Goal: Information Seeking & Learning: Find specific fact

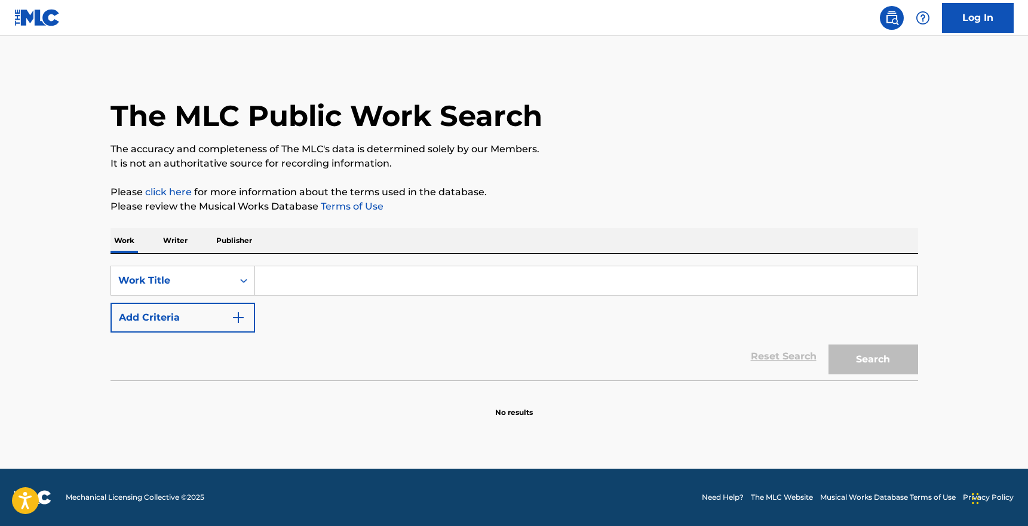
click at [432, 290] on input "Search Form" at bounding box center [586, 280] width 662 height 29
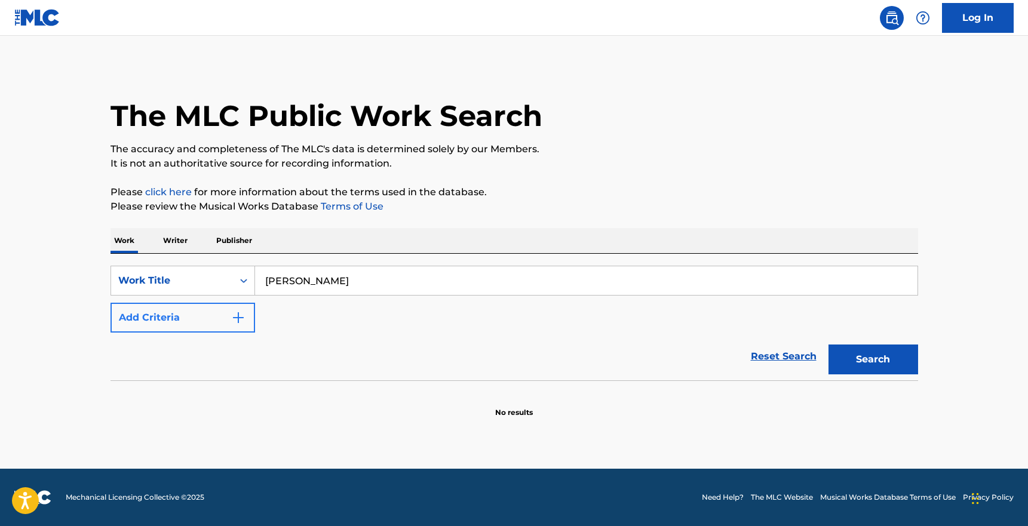
type input "[PERSON_NAME]"
click at [225, 324] on button "Add Criteria" at bounding box center [183, 318] width 145 height 30
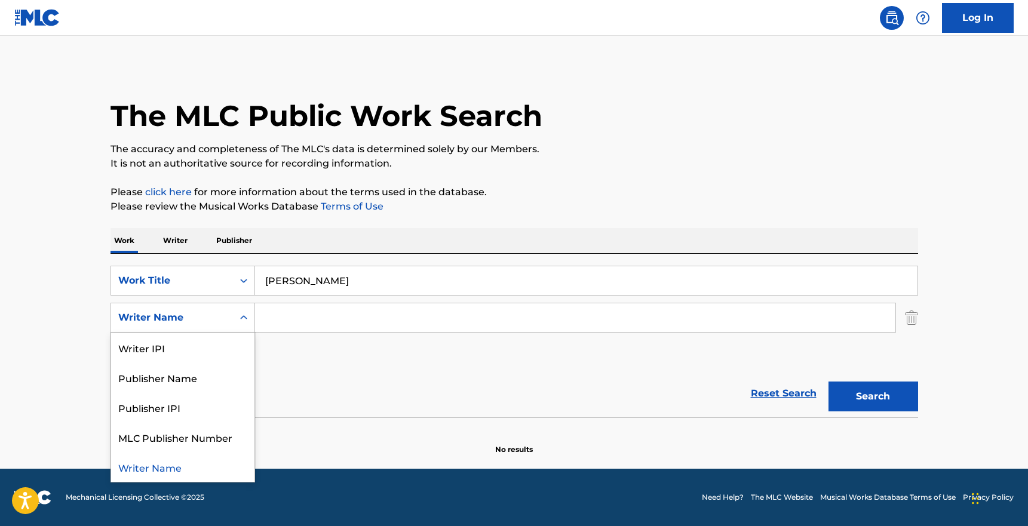
click at [238, 320] on icon "Search Form" at bounding box center [244, 318] width 12 height 12
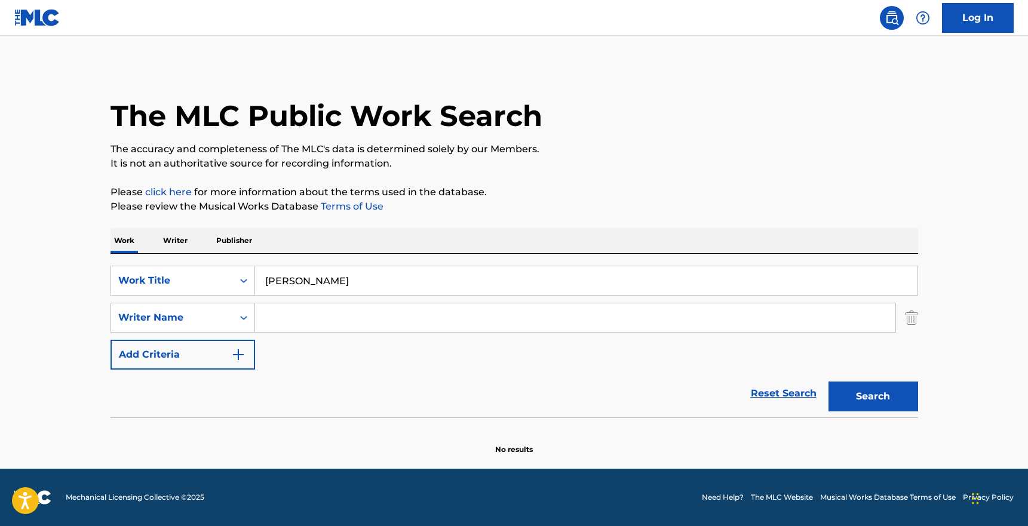
click at [280, 320] on input "Search Form" at bounding box center [575, 317] width 640 height 29
click at [829, 382] on button "Search" at bounding box center [874, 397] width 90 height 30
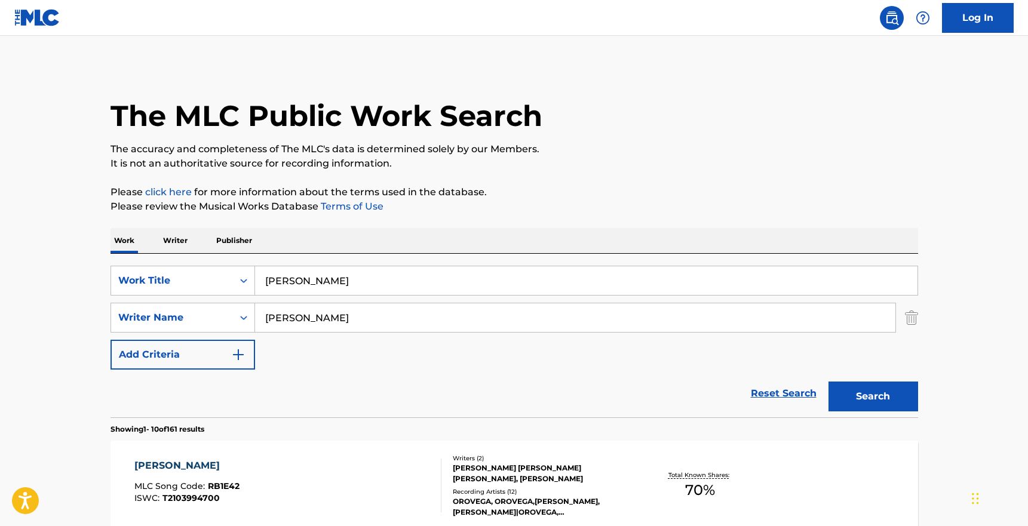
click at [296, 325] on input "[PERSON_NAME]" at bounding box center [575, 317] width 640 height 29
type input "diaz"
click at [829, 382] on button "Search" at bounding box center [874, 397] width 90 height 30
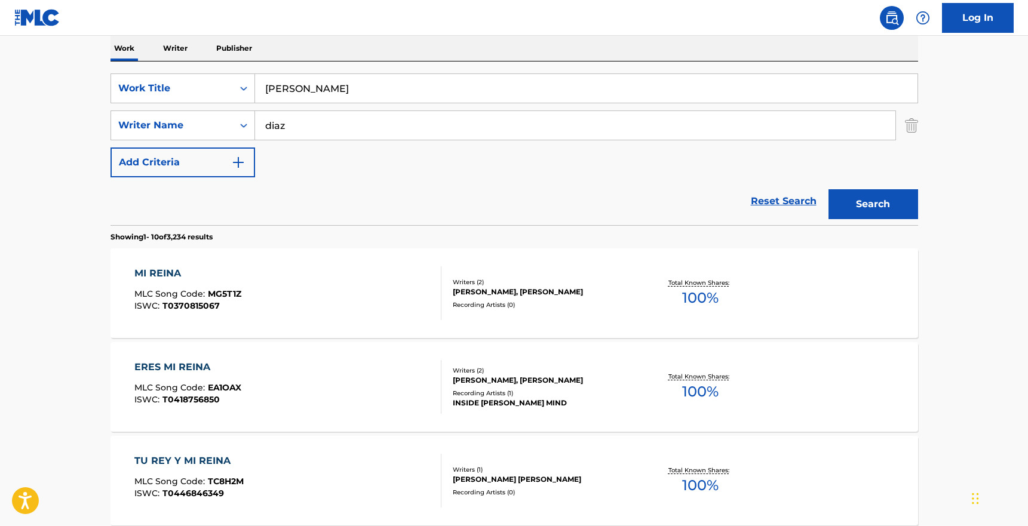
scroll to position [226, 0]
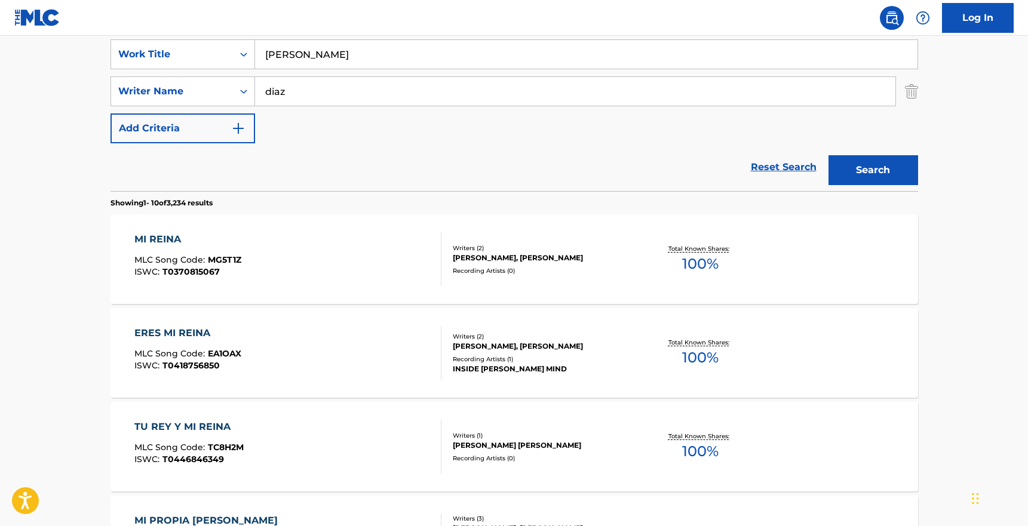
click at [166, 240] on div "MI REINA" at bounding box center [187, 239] width 107 height 14
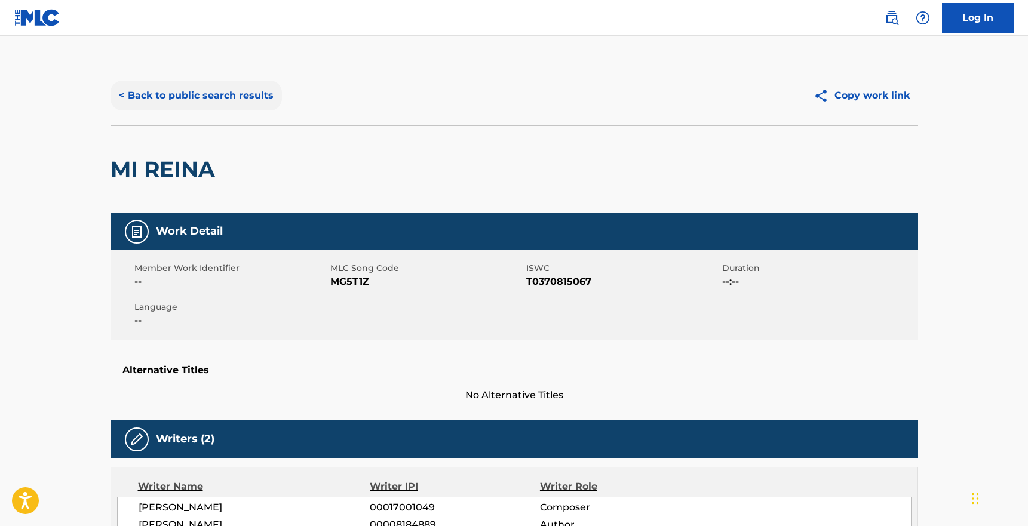
click at [157, 102] on button "< Back to public search results" at bounding box center [196, 96] width 171 height 30
